Goal: Information Seeking & Learning: Learn about a topic

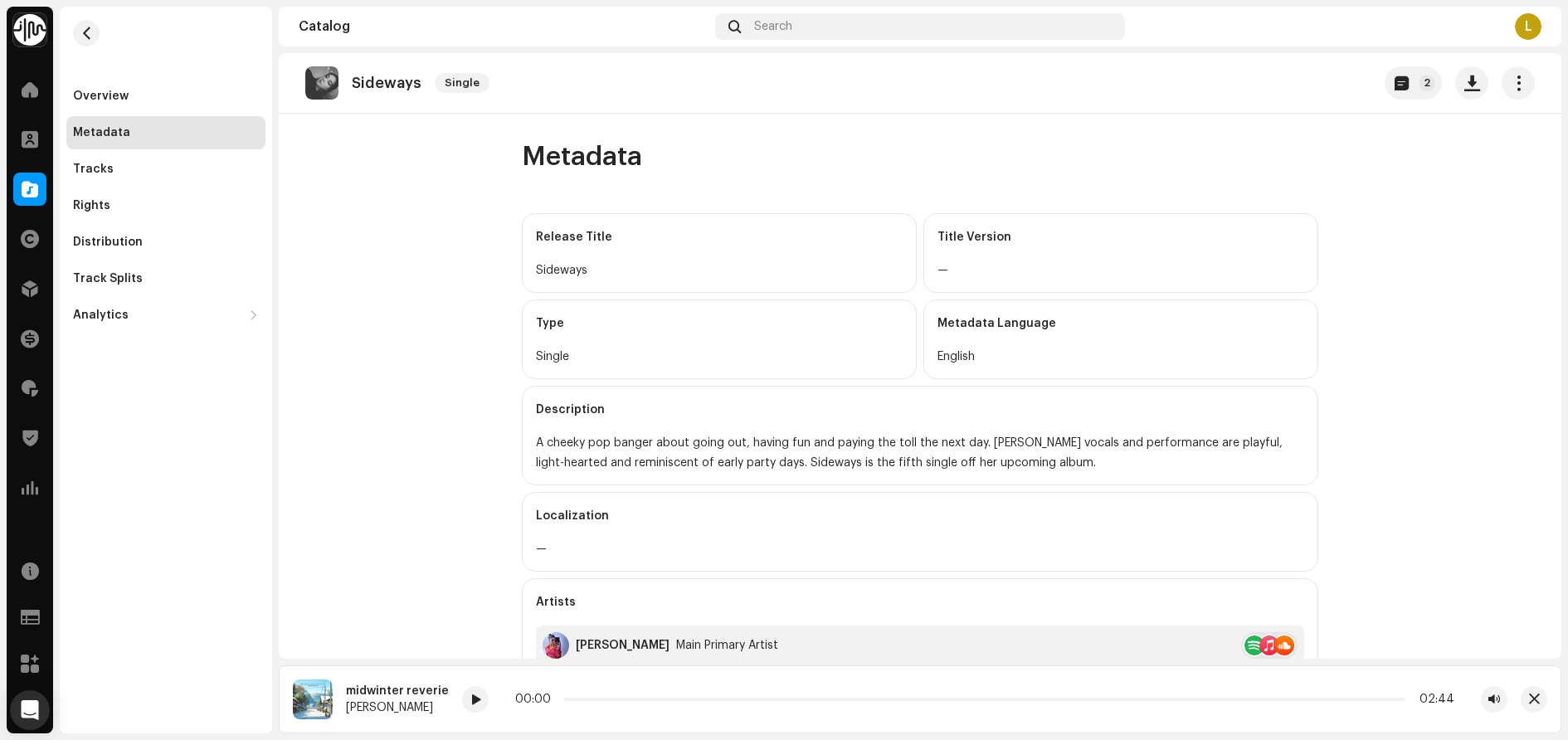
scroll to position [415, 0]
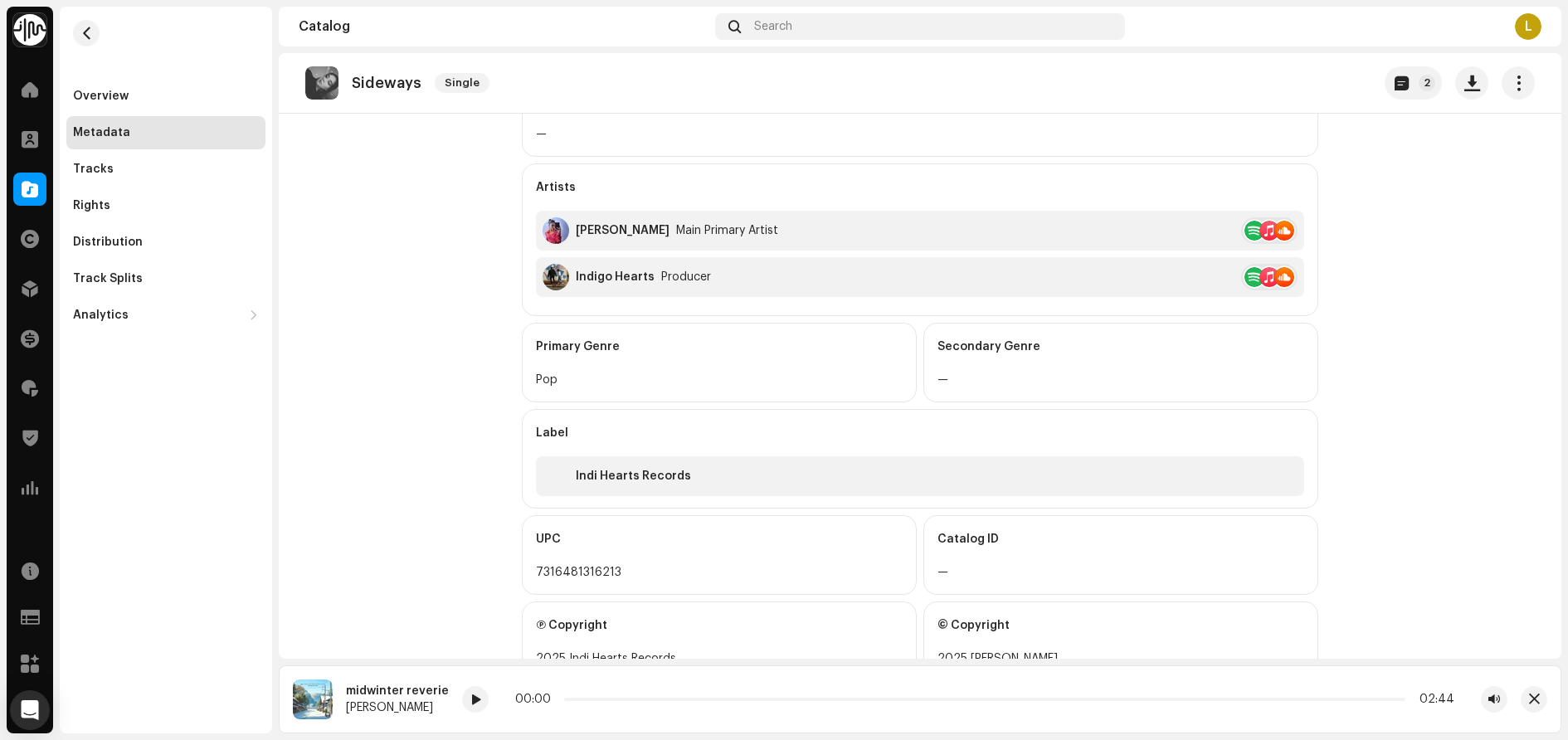
click at [12, 185] on div "Catalog" at bounding box center [30, 189] width 47 height 47
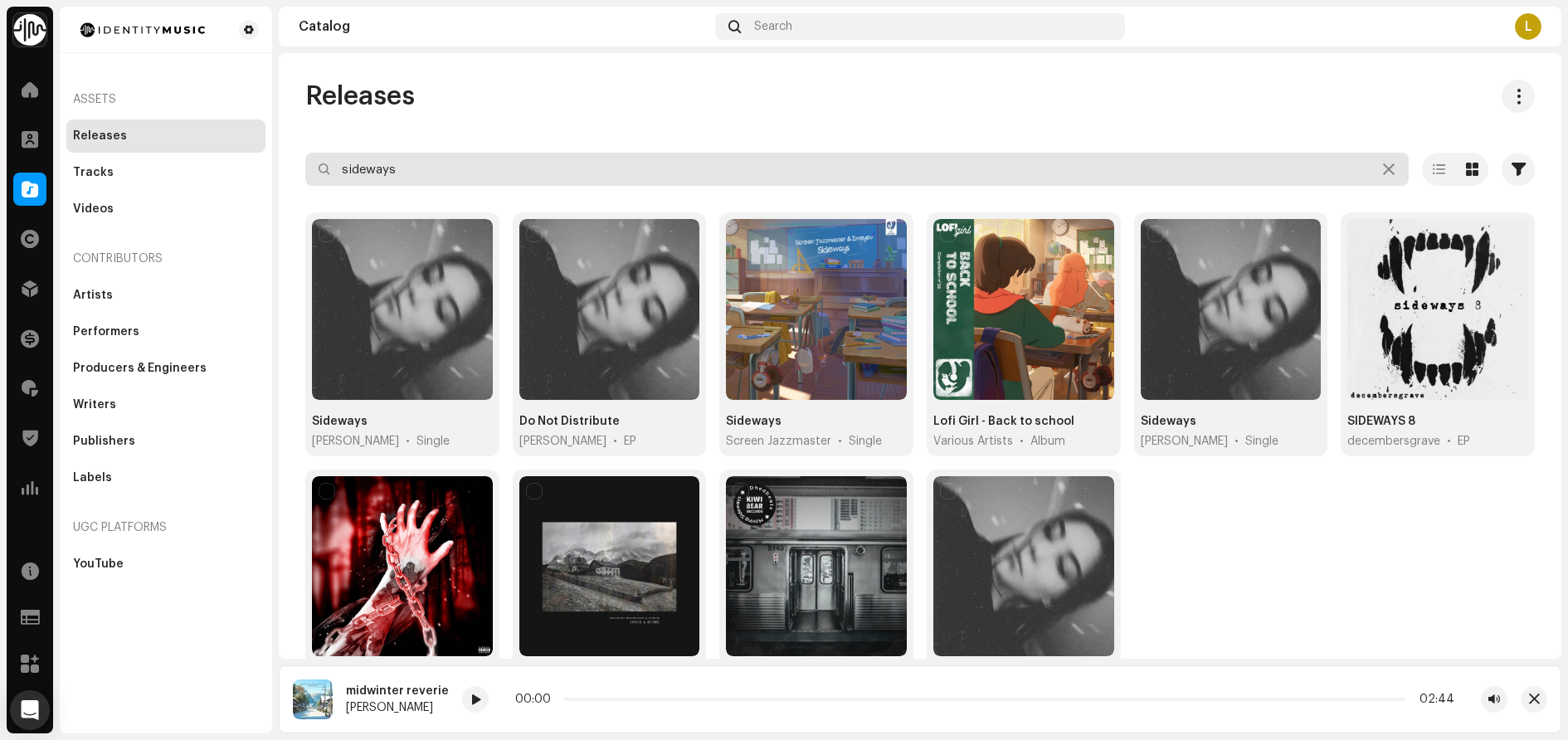
click at [479, 175] on input "sideways" at bounding box center [857, 169] width 1104 height 33
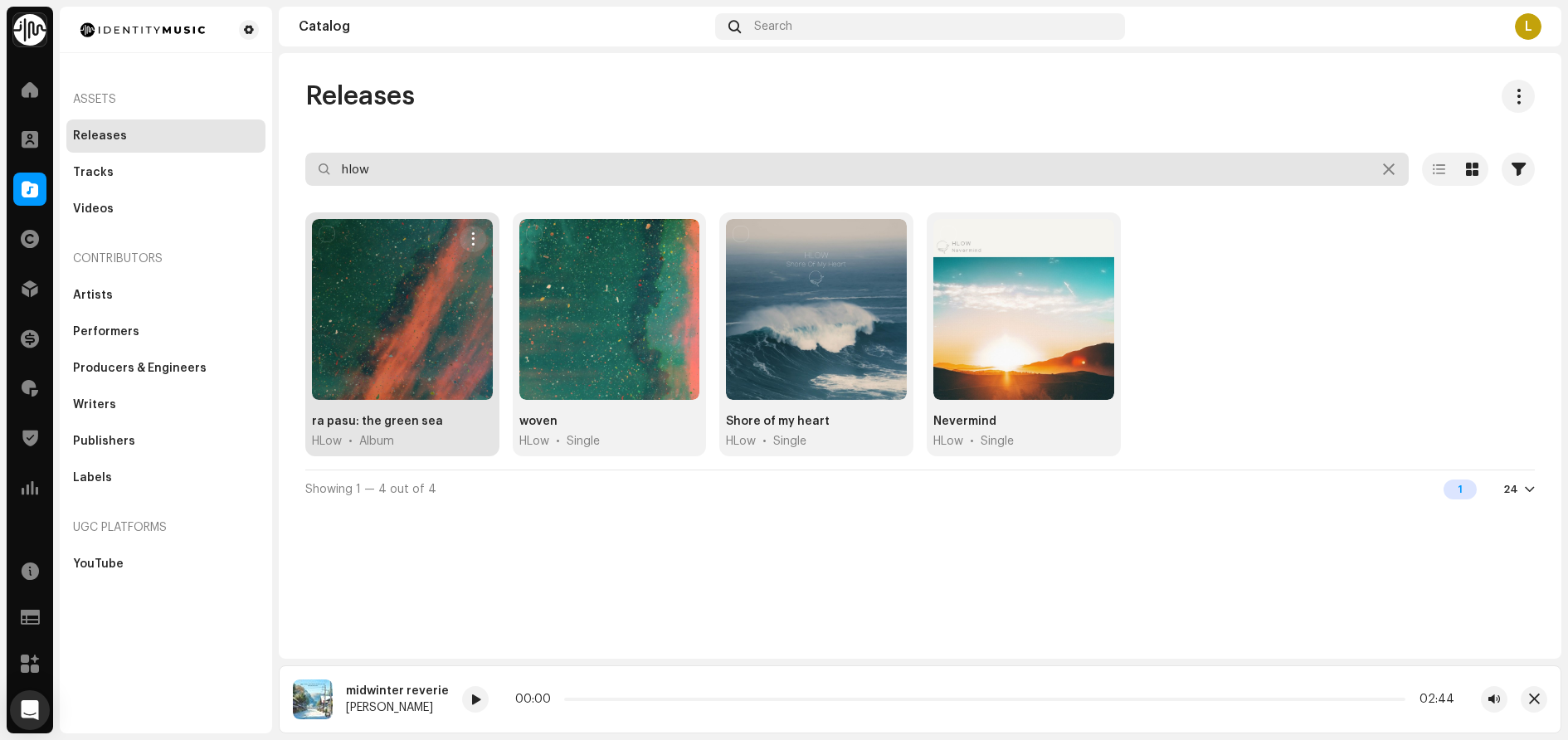
type input "hlow"
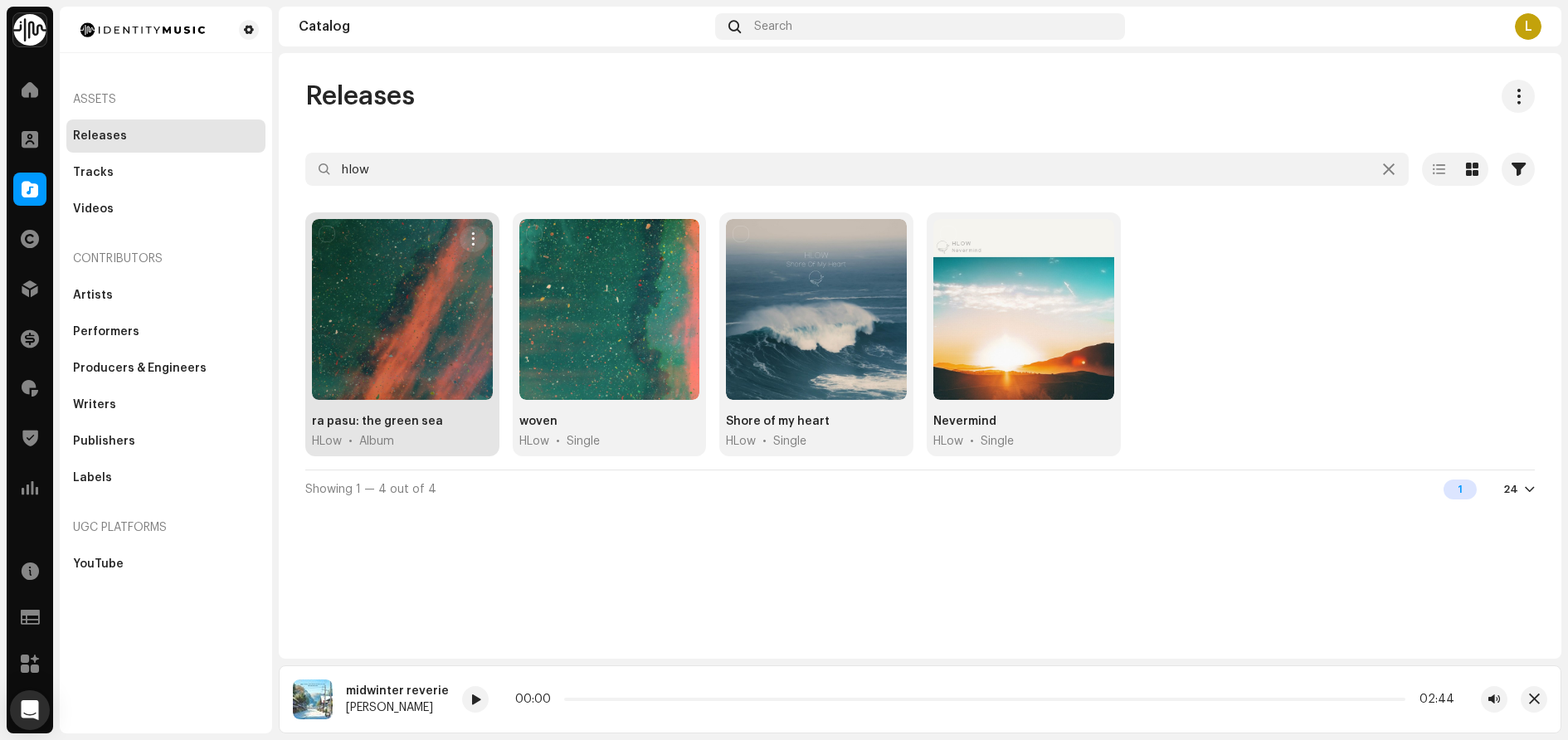
click at [405, 420] on div "ra pasu: the green sea" at bounding box center [377, 421] width 131 height 17
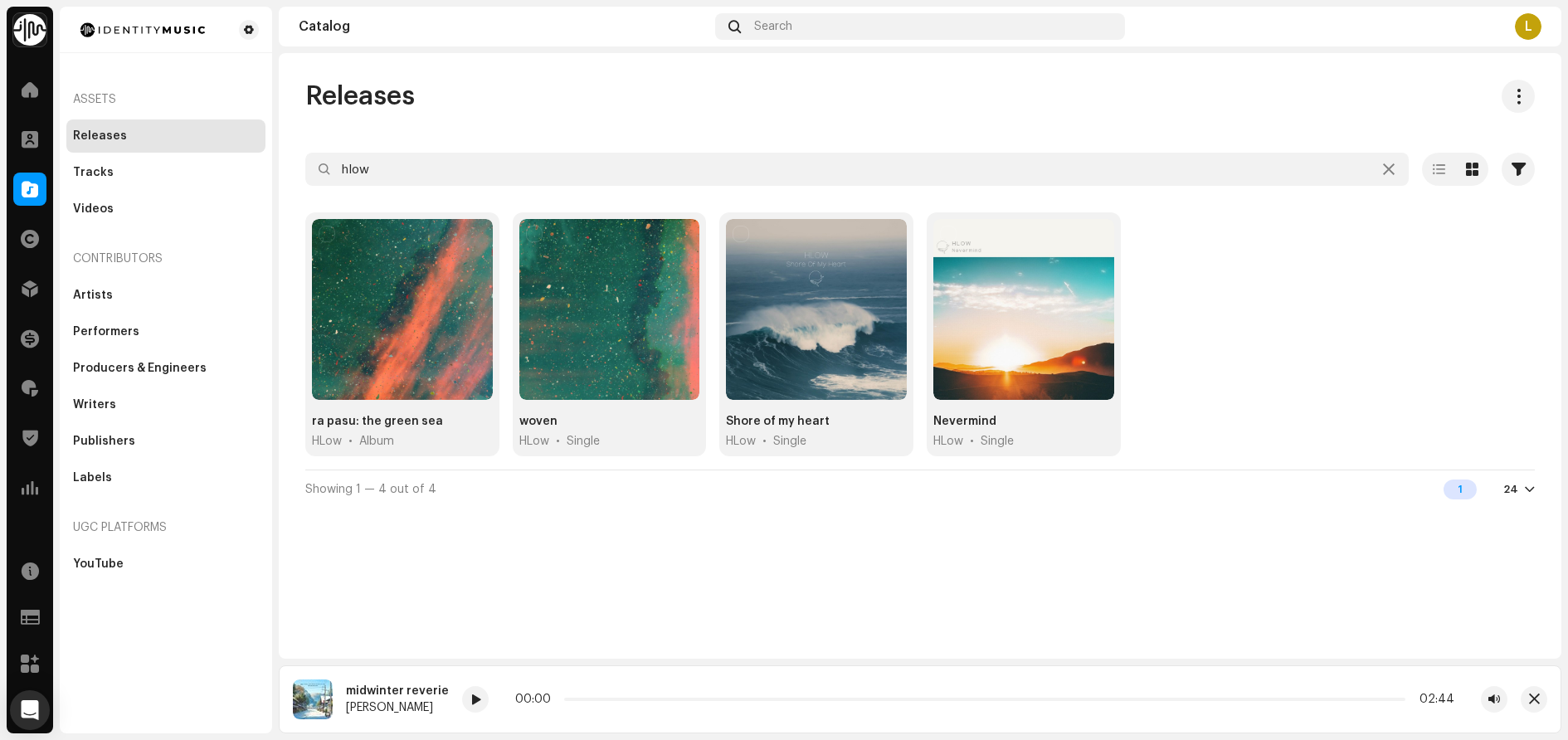
click at [110, 613] on div "Assets Releases Tracks Videos Contributors Artists Performers Producers & Engin…" at bounding box center [165, 370] width 213 height 726
click at [114, 615] on div "Assets Releases Tracks Videos Contributors Artists Performers Producers & Engin…" at bounding box center [165, 370] width 213 height 726
click at [101, 619] on div "Assets Releases Tracks Videos Contributors Artists Performers Producers & Engin…" at bounding box center [165, 370] width 213 height 726
click at [131, 635] on div "Assets Releases Tracks Videos Contributors Artists Performers Producers & Engin…" at bounding box center [165, 370] width 213 height 726
